Goal: Navigation & Orientation: Find specific page/section

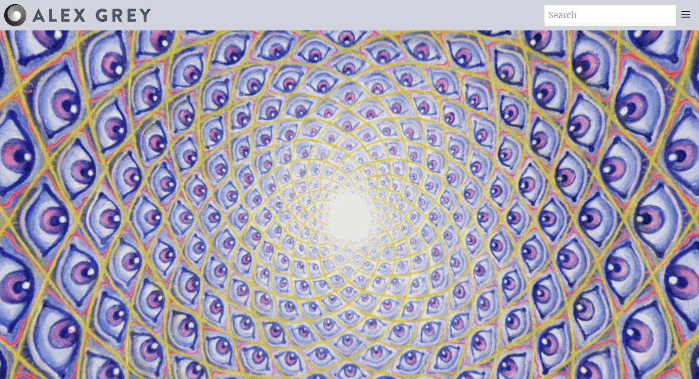
click at [684, 10] on icon at bounding box center [685, 14] width 11 height 11
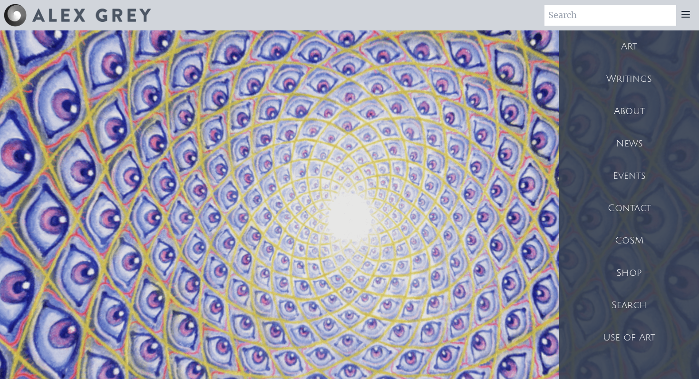
click at [637, 269] on div "Shop" at bounding box center [629, 273] width 140 height 32
